Goal: Obtain resource: Obtain resource

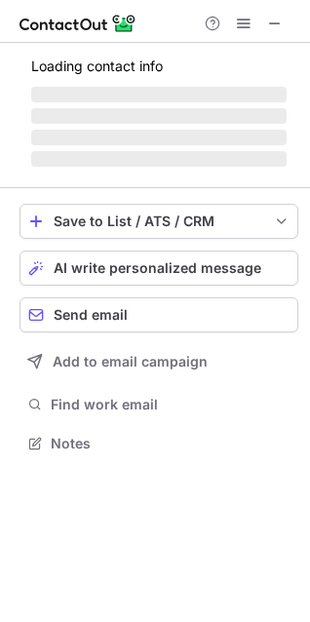
scroll to position [441, 310]
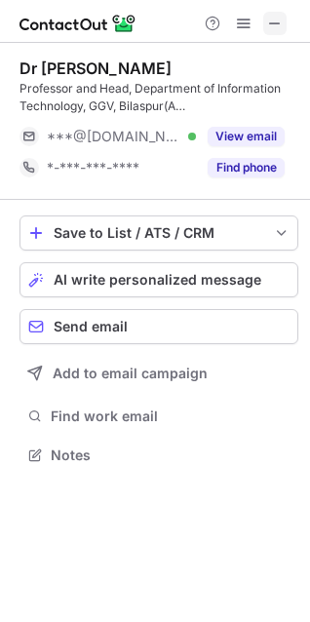
click at [279, 24] on span at bounding box center [275, 24] width 16 height 16
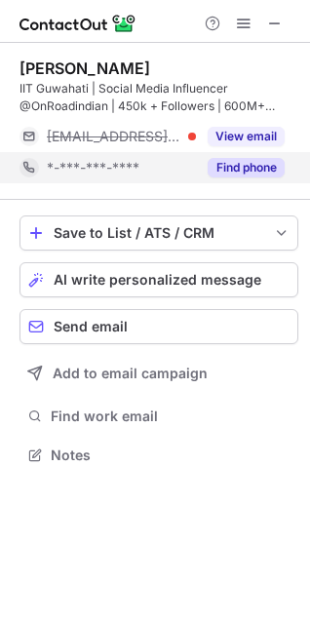
click at [247, 169] on button "Find phone" at bounding box center [246, 168] width 77 height 20
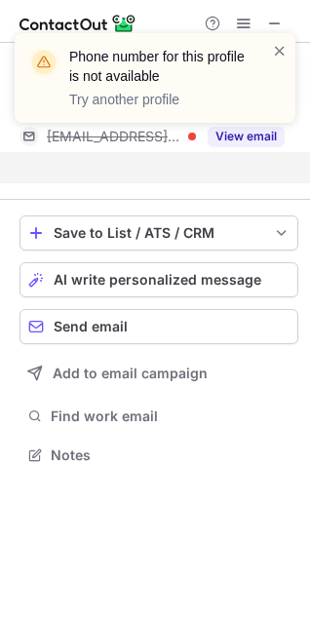
scroll to position [410, 310]
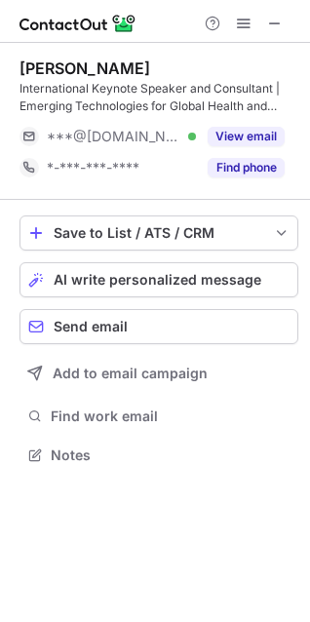
scroll to position [441, 310]
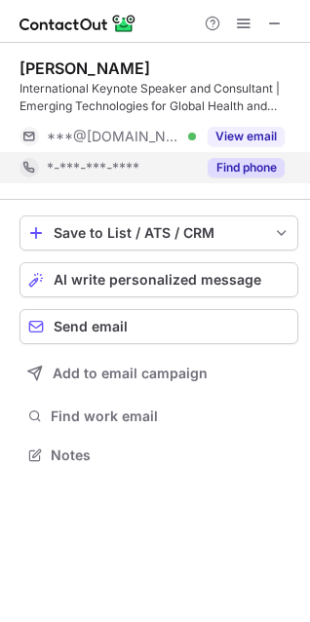
click at [218, 160] on button "Find phone" at bounding box center [246, 168] width 77 height 20
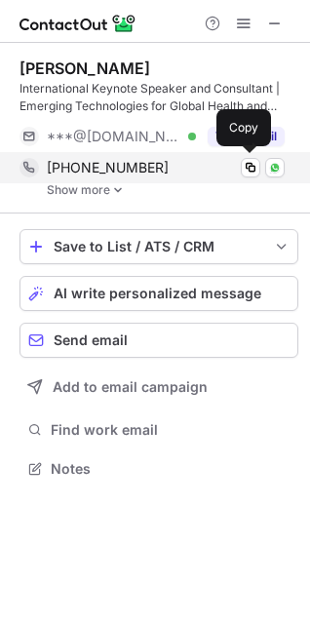
scroll to position [455, 310]
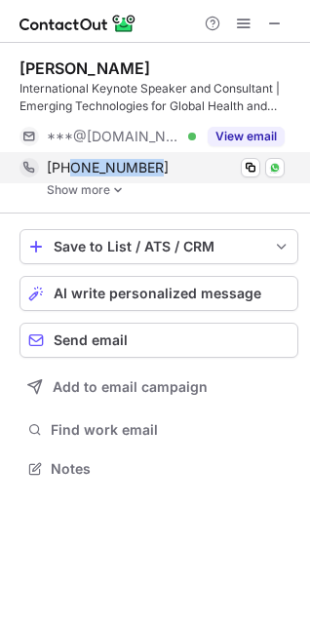
copy span "9869206348"
drag, startPoint x: 172, startPoint y: 166, endPoint x: 73, endPoint y: 167, distance: 98.5
click at [73, 167] on div "+919869206348" at bounding box center [166, 168] width 238 height 18
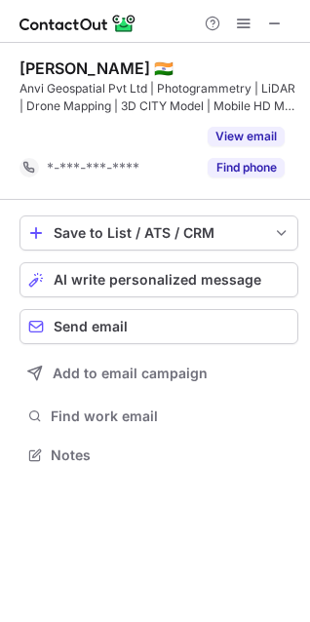
scroll to position [410, 310]
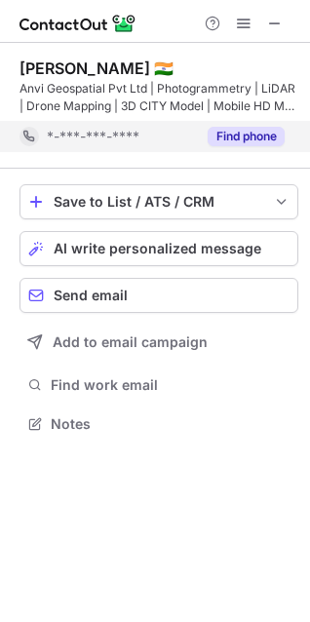
click at [222, 125] on div "Find phone" at bounding box center [240, 136] width 89 height 31
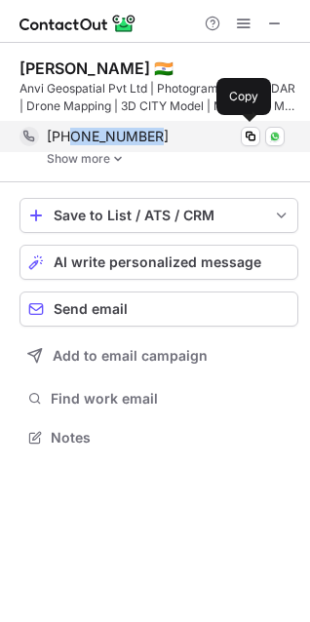
copy span "9738292330"
drag, startPoint x: 189, startPoint y: 133, endPoint x: 71, endPoint y: 128, distance: 118.1
click at [71, 128] on div "+919738292330" at bounding box center [166, 137] width 238 height 18
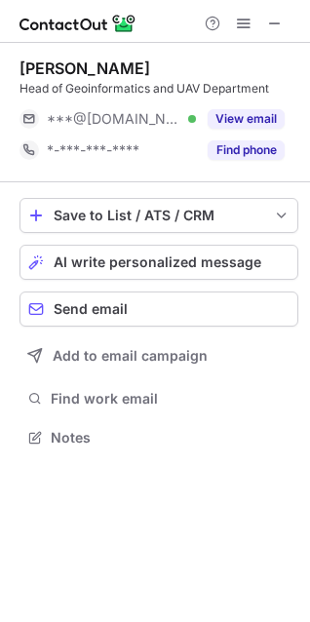
scroll to position [423, 310]
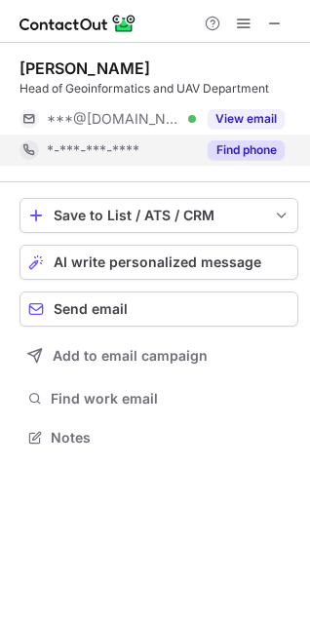
click at [235, 144] on button "Find phone" at bounding box center [246, 150] width 77 height 20
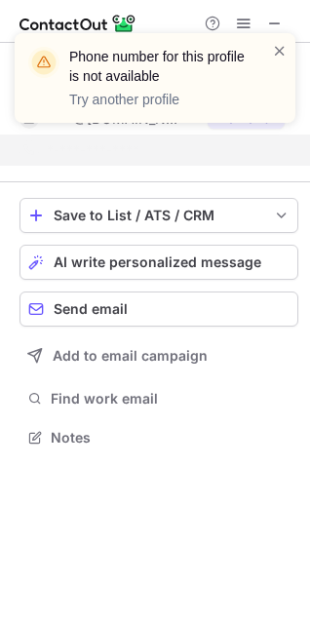
scroll to position [392, 310]
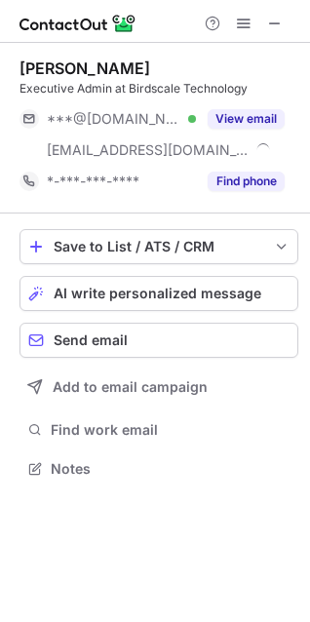
scroll to position [454, 310]
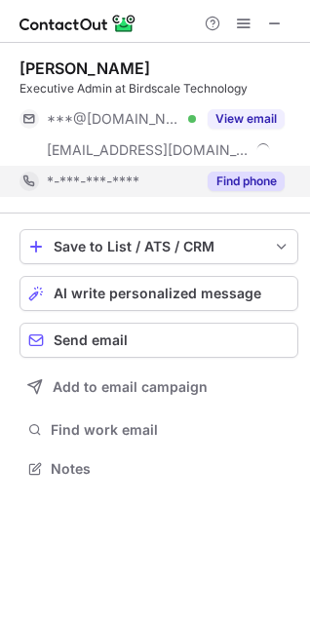
click at [234, 188] on button "Find phone" at bounding box center [246, 182] width 77 height 20
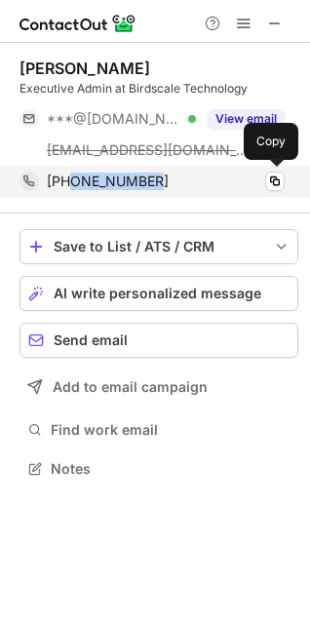
copy span "9840948917"
drag, startPoint x: 193, startPoint y: 179, endPoint x: 66, endPoint y: 190, distance: 127.2
click at [66, 190] on div "+919840948917 Copy" at bounding box center [152, 181] width 265 height 31
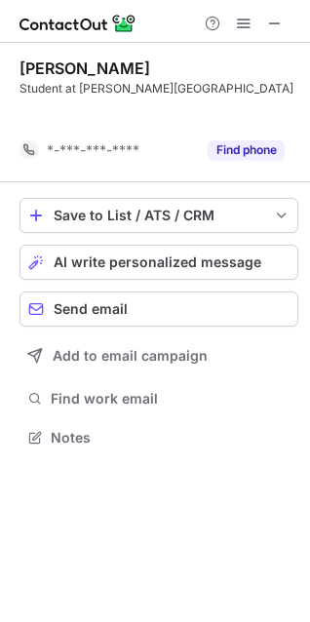
scroll to position [392, 310]
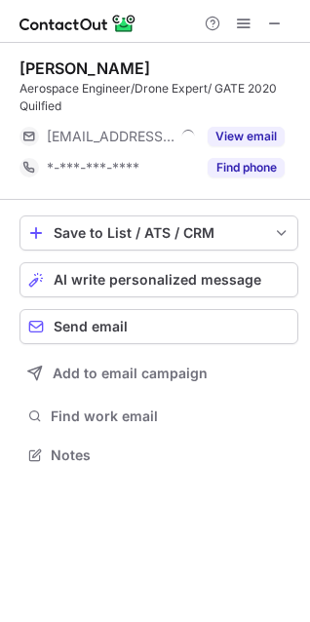
scroll to position [441, 310]
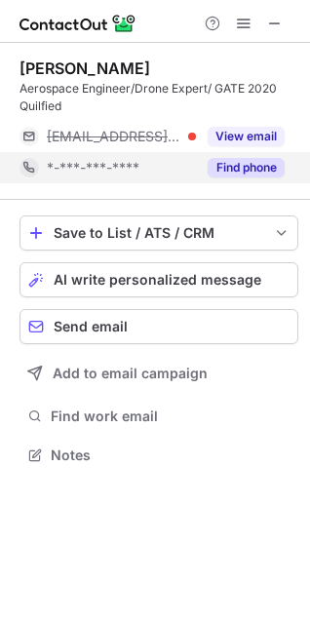
click at [225, 156] on div "Find phone" at bounding box center [240, 167] width 89 height 31
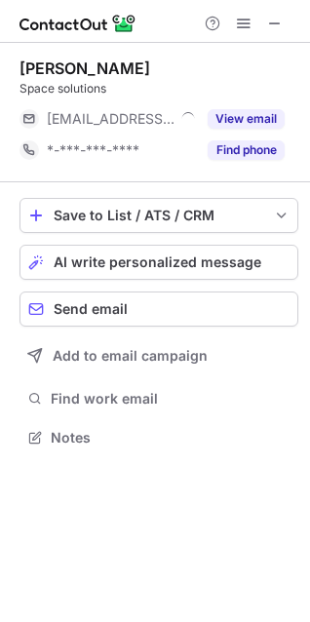
scroll to position [9, 9]
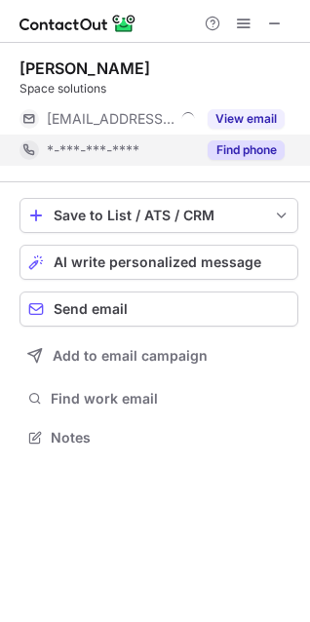
click at [237, 156] on button "Find phone" at bounding box center [246, 150] width 77 height 20
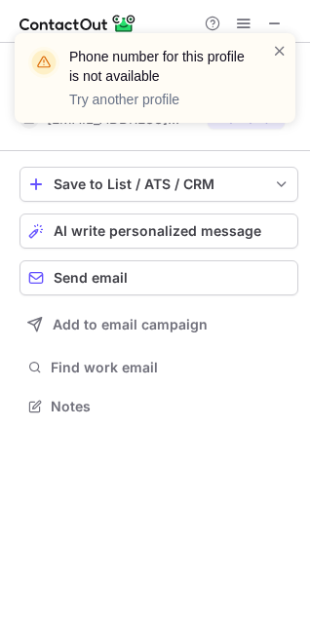
scroll to position [392, 310]
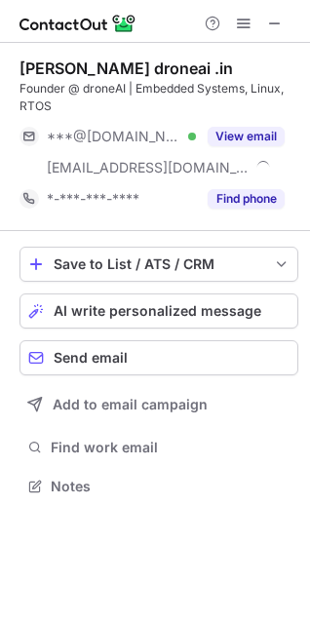
scroll to position [472, 310]
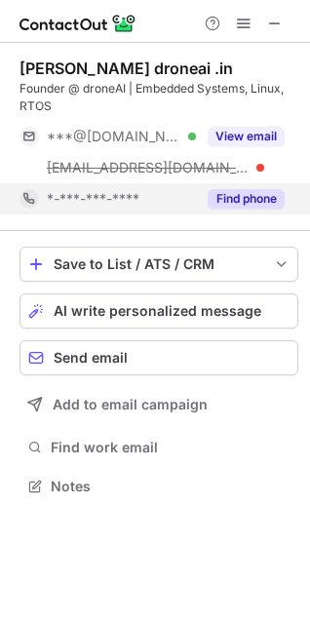
click at [256, 196] on button "Find phone" at bounding box center [246, 199] width 77 height 20
click at [256, 196] on div "*-***-***-****" at bounding box center [166, 199] width 238 height 18
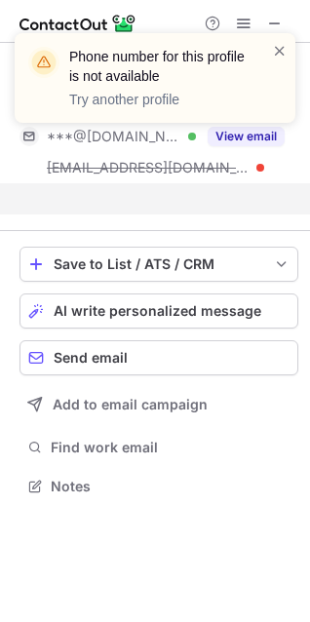
scroll to position [441, 310]
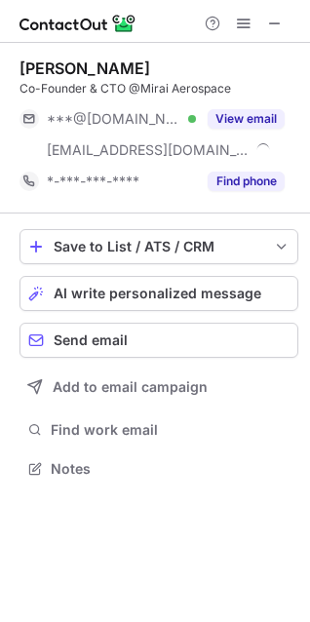
scroll to position [454, 310]
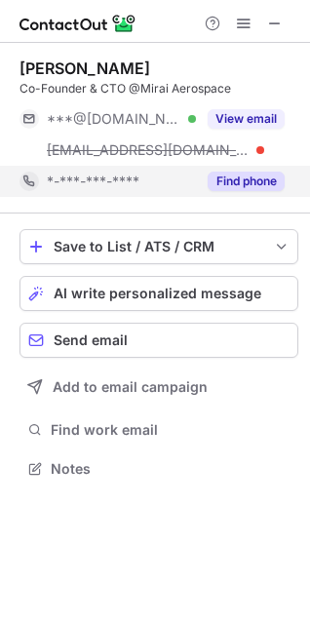
click at [202, 181] on div "Find phone" at bounding box center [240, 181] width 89 height 31
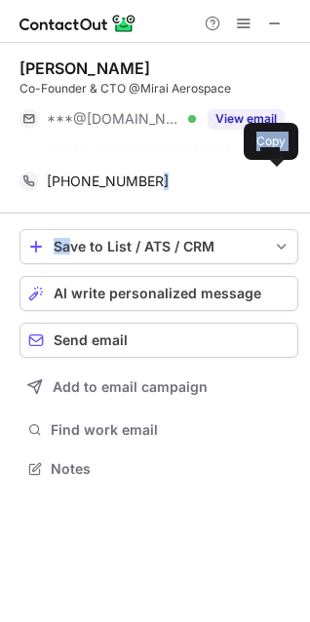
scroll to position [423, 310]
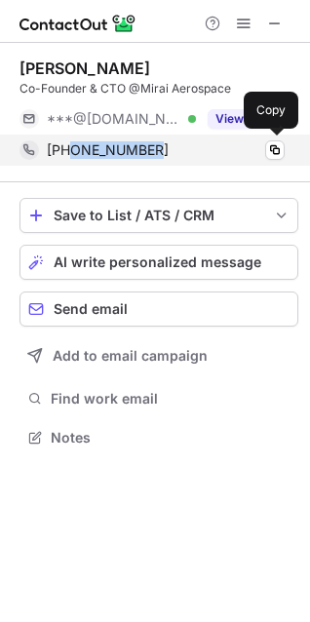
drag, startPoint x: 193, startPoint y: 177, endPoint x: 66, endPoint y: 148, distance: 129.9
click at [66, 148] on div "+918983325305" at bounding box center [166, 150] width 238 height 18
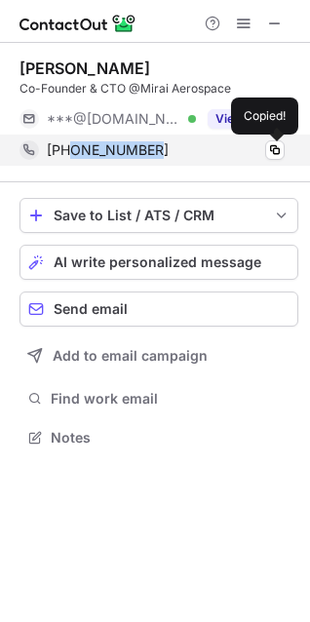
copy span "8983325305"
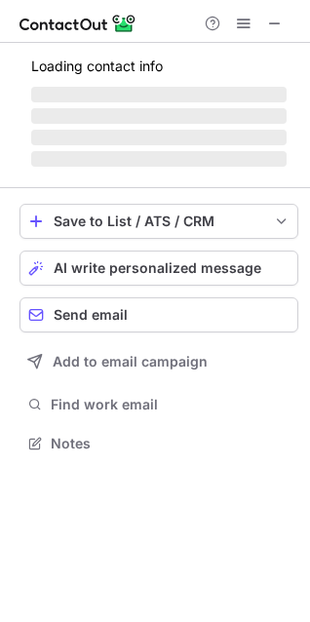
scroll to position [454, 310]
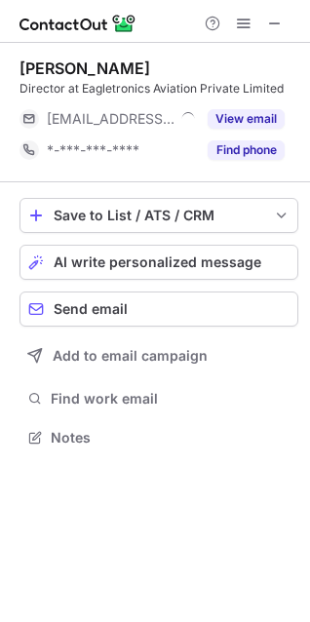
scroll to position [9, 9]
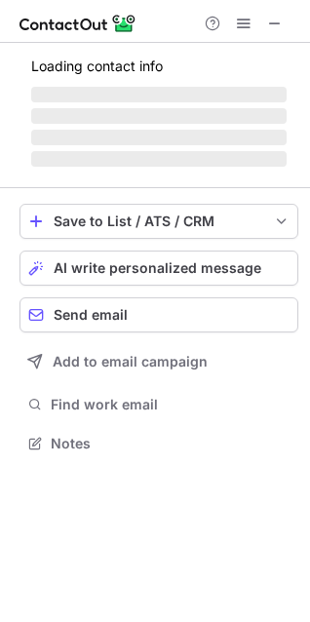
scroll to position [9, 9]
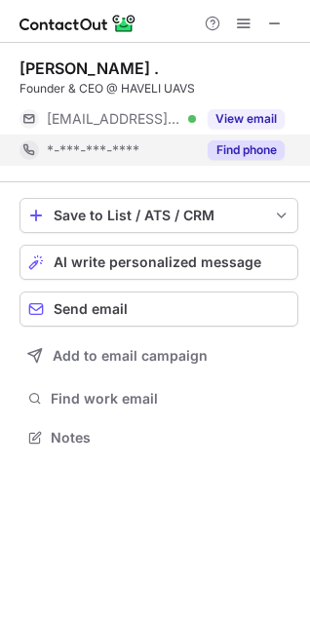
click at [230, 148] on button "Find phone" at bounding box center [246, 150] width 77 height 20
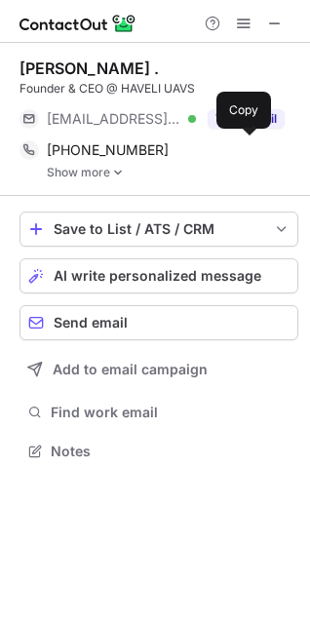
scroll to position [437, 310]
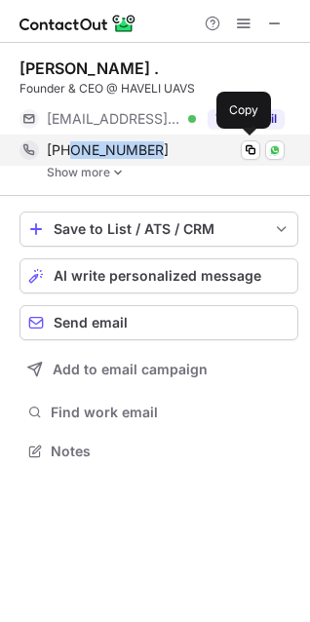
copy span "8970201660"
drag, startPoint x: 190, startPoint y: 152, endPoint x: 72, endPoint y: 158, distance: 118.1
click at [72, 158] on div "+918970201660" at bounding box center [166, 150] width 238 height 18
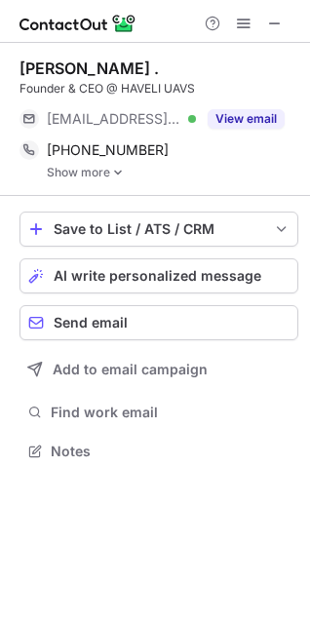
click at [67, 171] on link "Show more" at bounding box center [173, 173] width 252 height 14
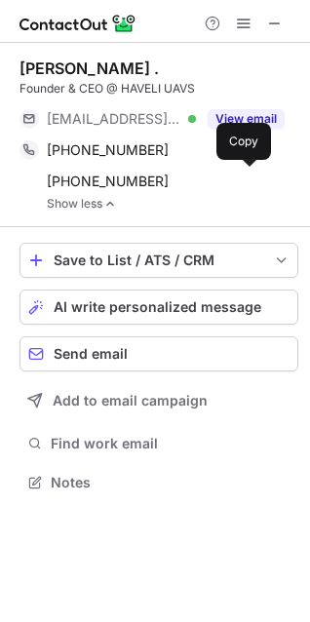
scroll to position [468, 310]
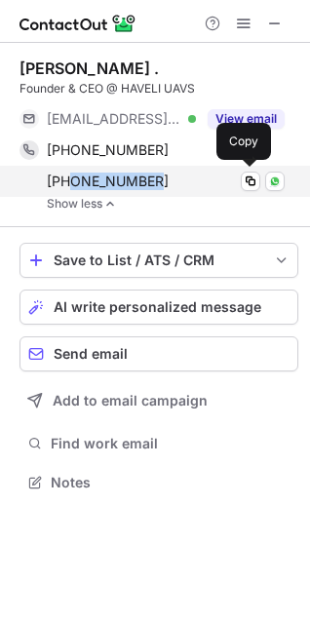
copy span "7892273551"
drag, startPoint x: 162, startPoint y: 176, endPoint x: 70, endPoint y: 182, distance: 91.9
click at [70, 182] on div "+917892273551" at bounding box center [166, 182] width 238 height 18
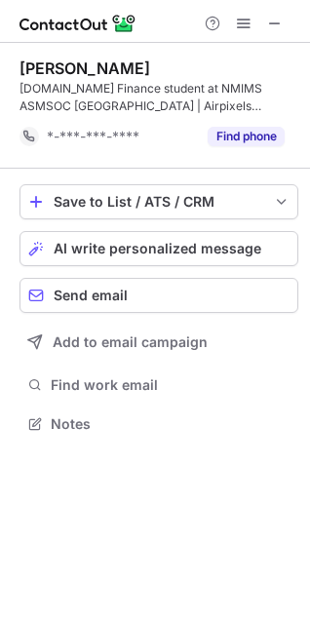
scroll to position [410, 310]
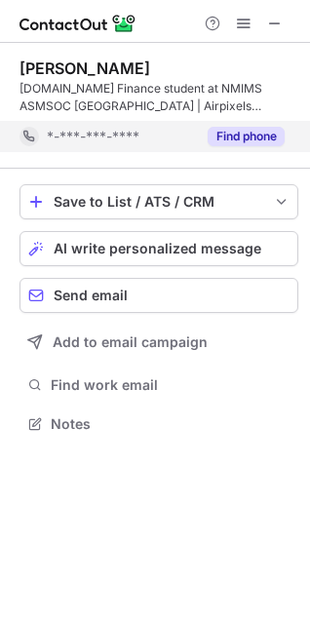
click at [238, 144] on button "Find phone" at bounding box center [246, 137] width 77 height 20
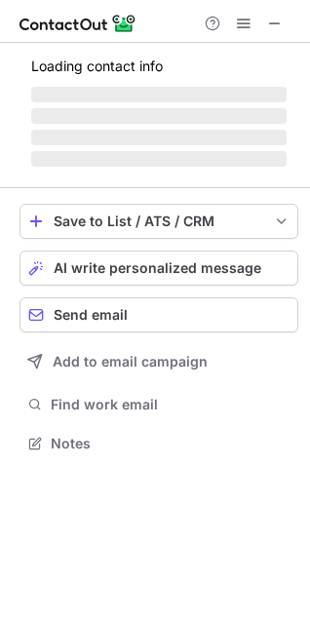
scroll to position [441, 310]
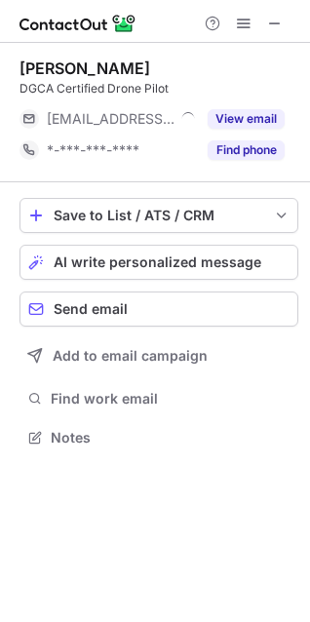
scroll to position [9, 9]
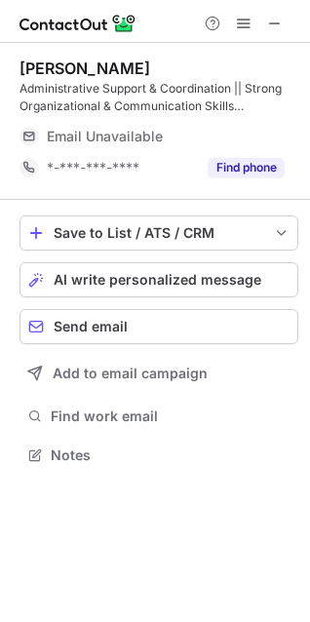
scroll to position [441, 310]
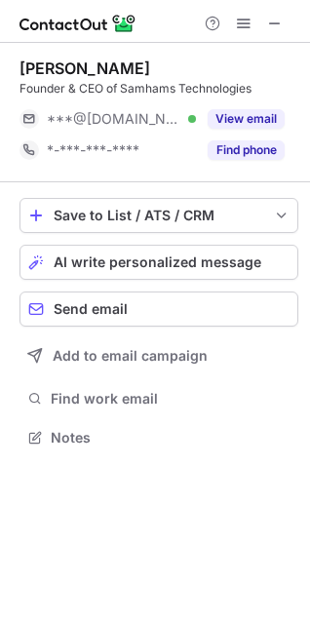
scroll to position [423, 310]
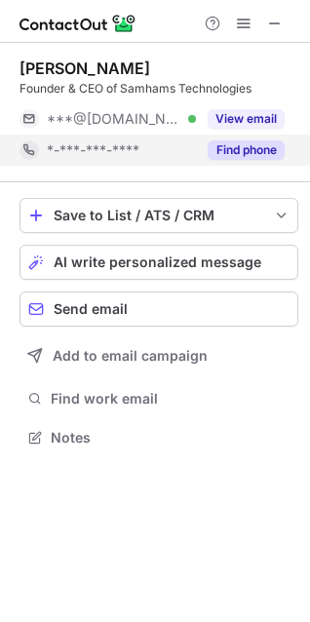
click at [251, 152] on button "Find phone" at bounding box center [246, 150] width 77 height 20
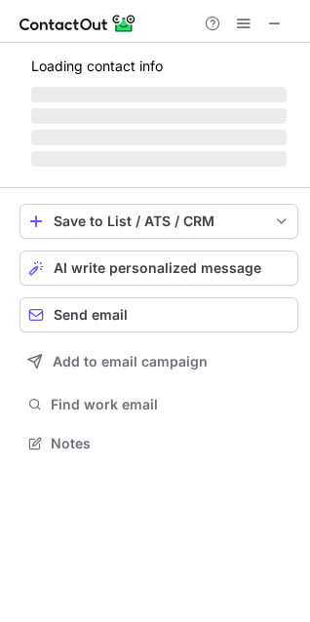
scroll to position [429, 310]
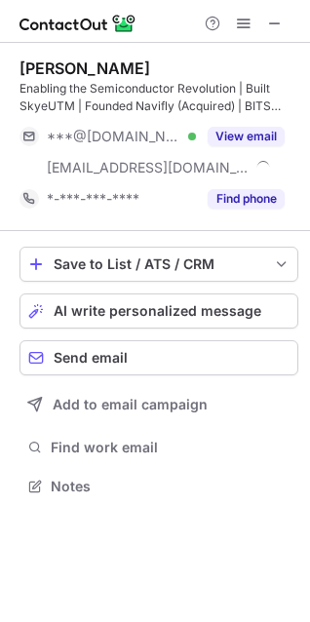
scroll to position [472, 310]
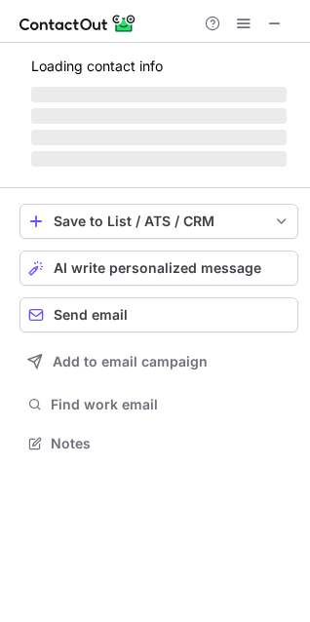
scroll to position [441, 310]
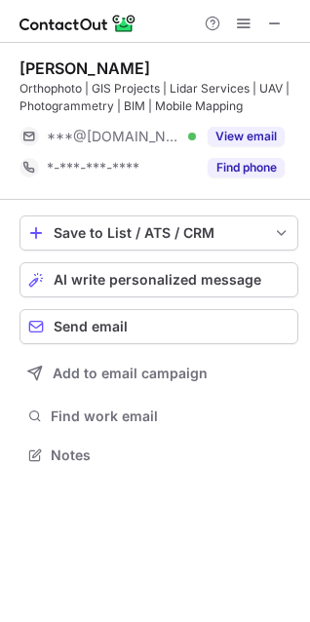
scroll to position [441, 310]
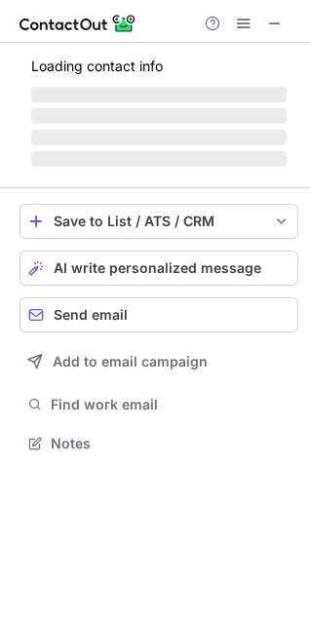
scroll to position [9, 9]
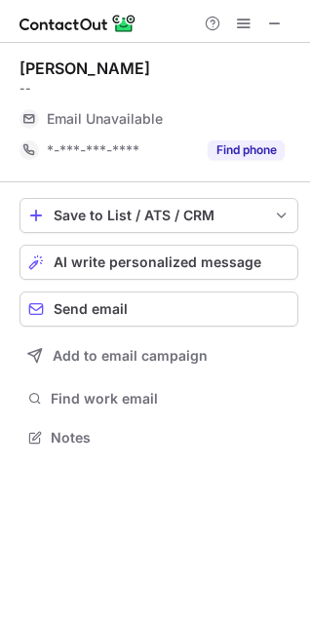
scroll to position [9, 9]
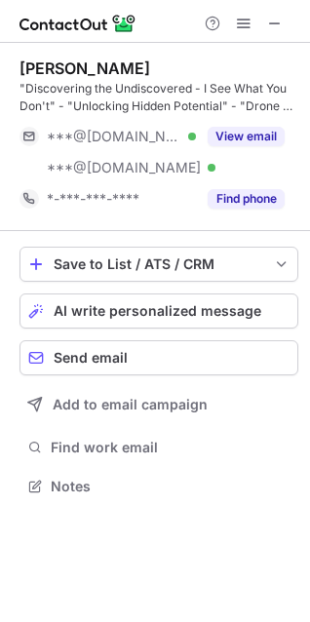
scroll to position [472, 310]
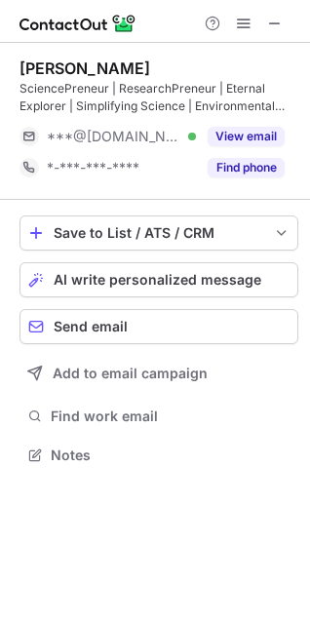
scroll to position [441, 310]
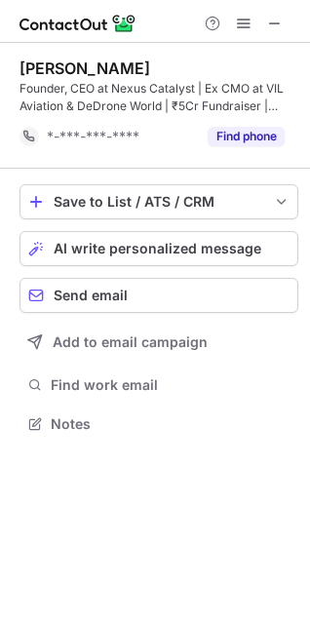
scroll to position [410, 310]
